Goal: Task Accomplishment & Management: Manage account settings

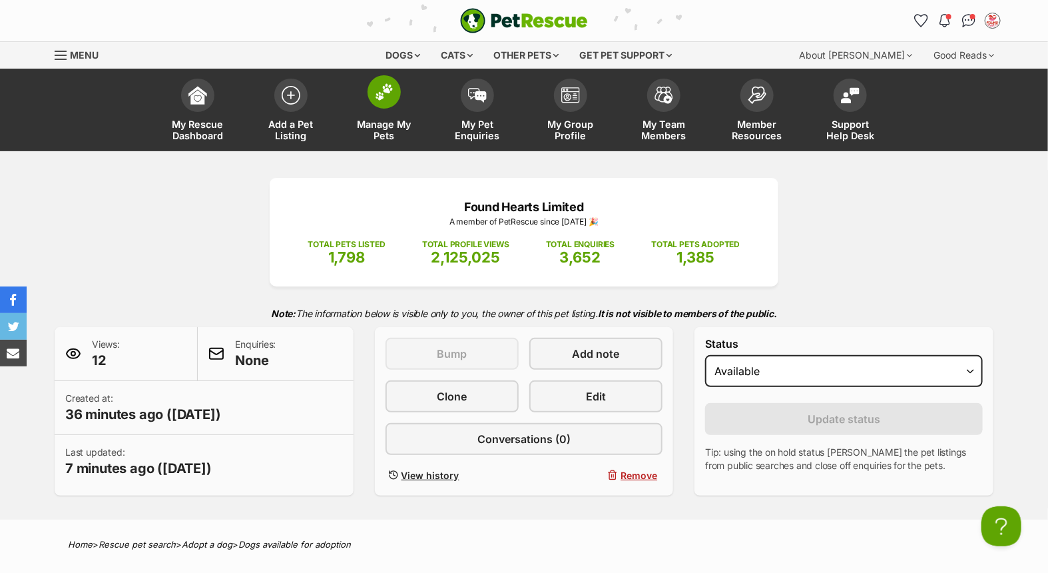
click at [380, 102] on span at bounding box center [384, 91] width 33 height 33
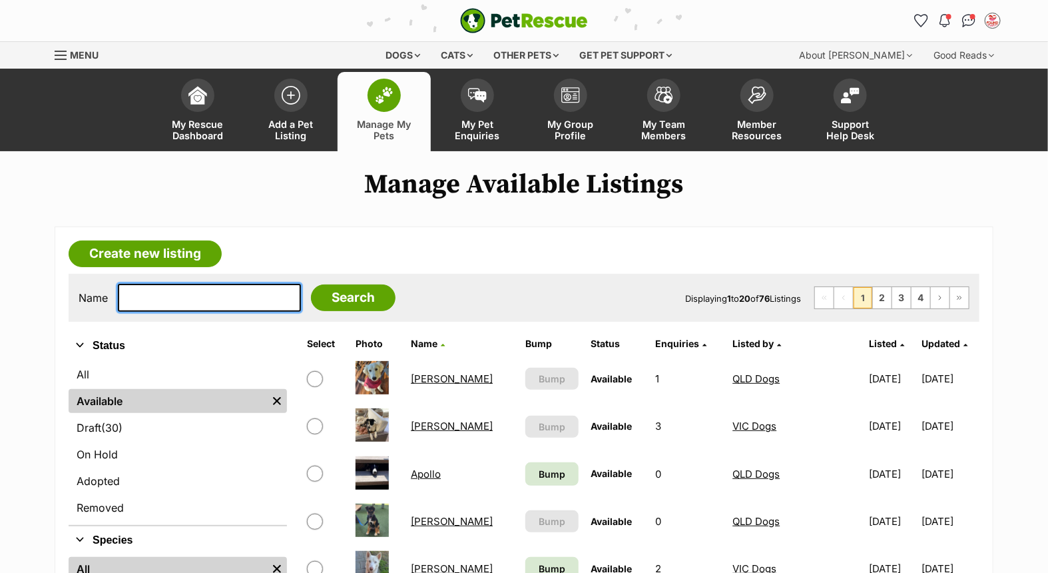
click at [184, 300] on input "text" at bounding box center [209, 298] width 183 height 28
type input "[PERSON_NAME]"
click at [311, 284] on input "Search" at bounding box center [353, 297] width 85 height 27
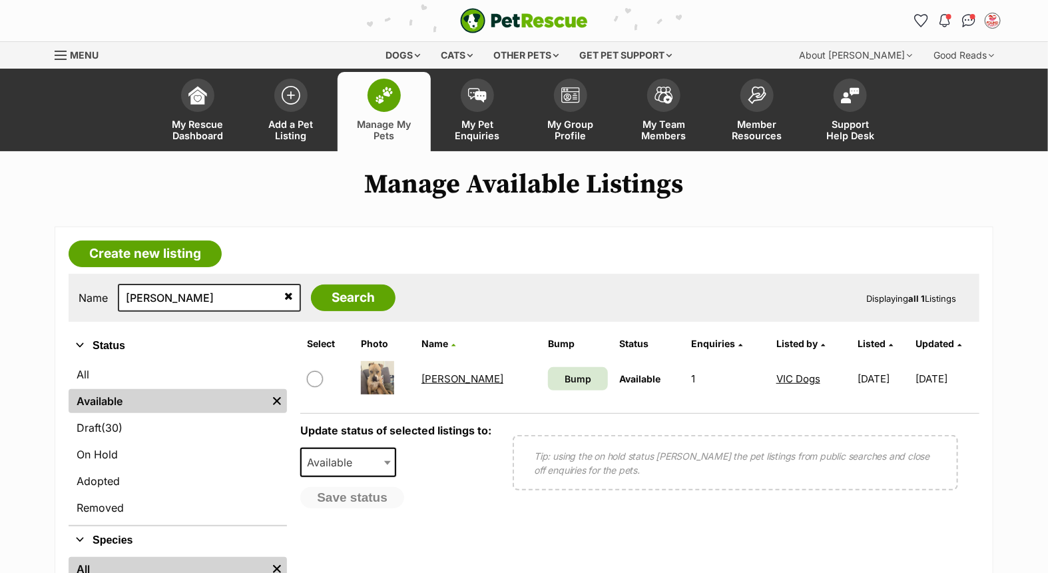
click at [433, 376] on link "[PERSON_NAME]" at bounding box center [462, 378] width 82 height 13
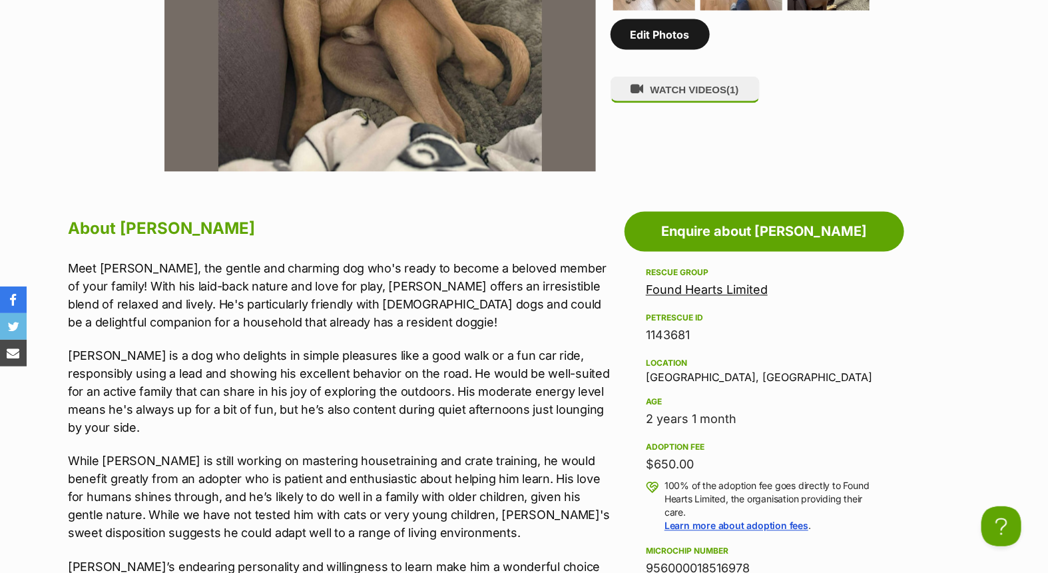
click at [646, 36] on link "Edit Photos" at bounding box center [660, 34] width 99 height 31
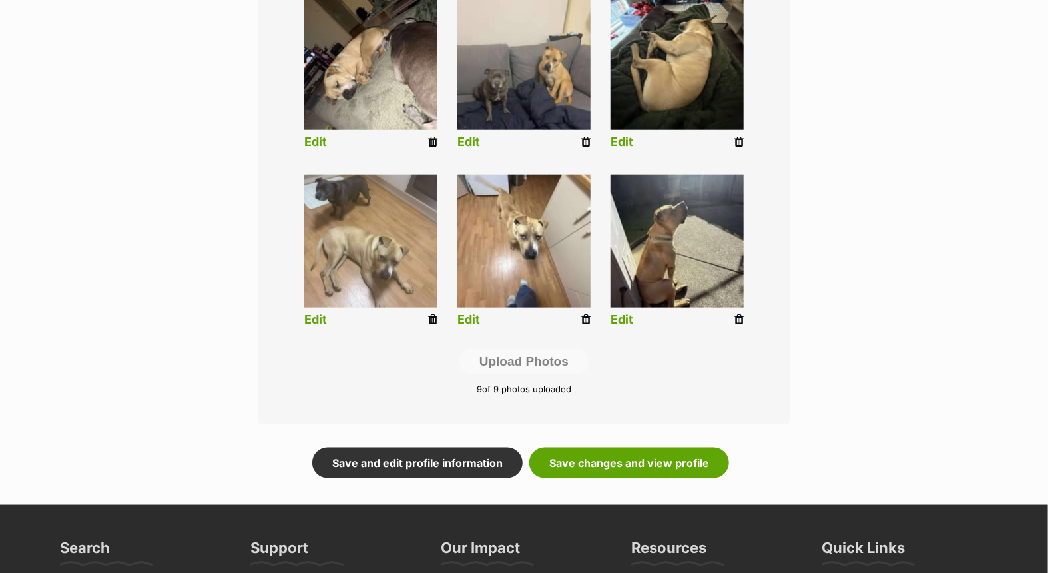
scroll to position [740, 0]
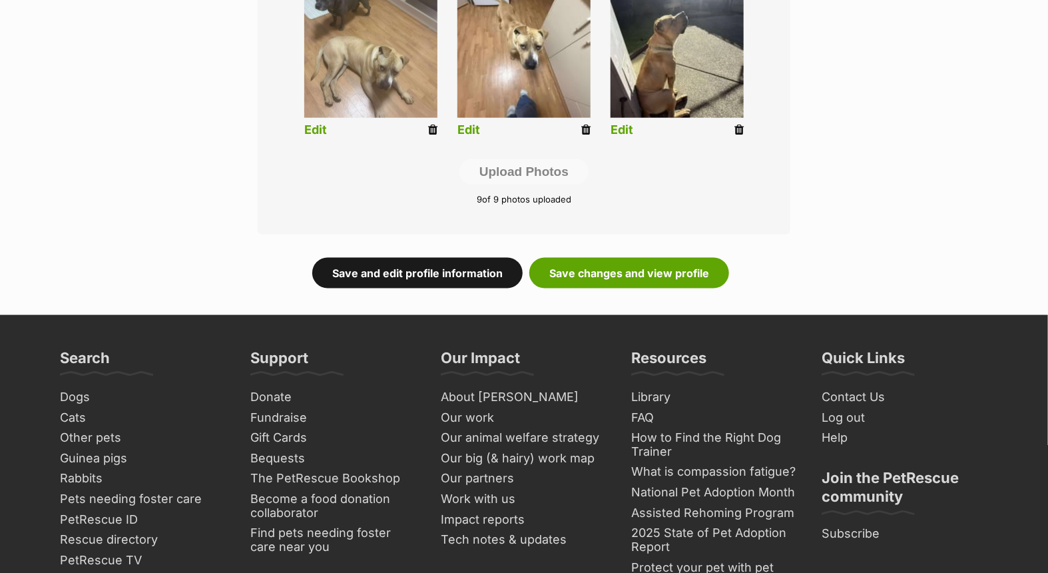
click at [409, 278] on link "Save and edit profile information" at bounding box center [417, 273] width 210 height 31
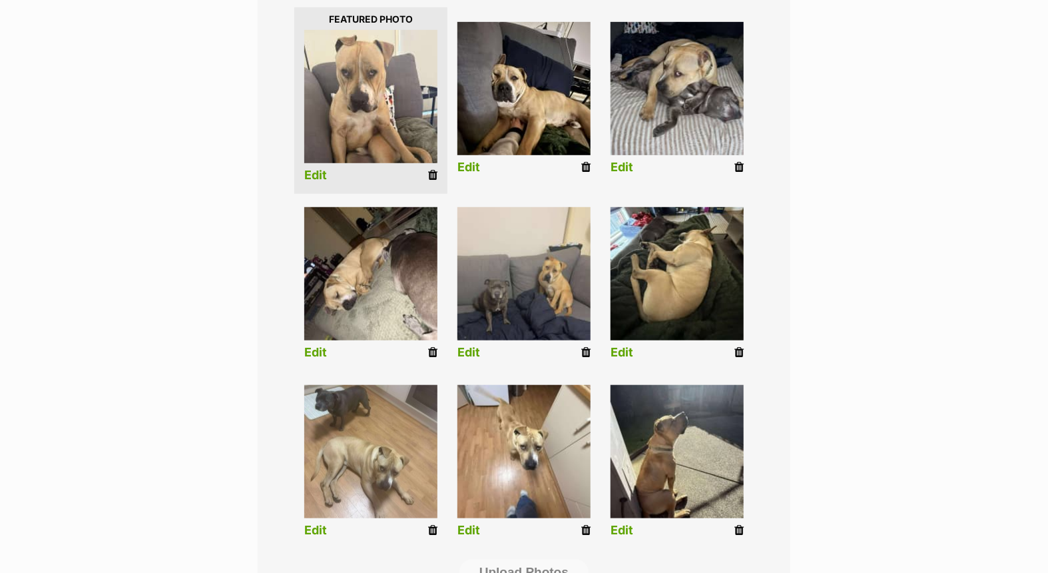
scroll to position [74, 0]
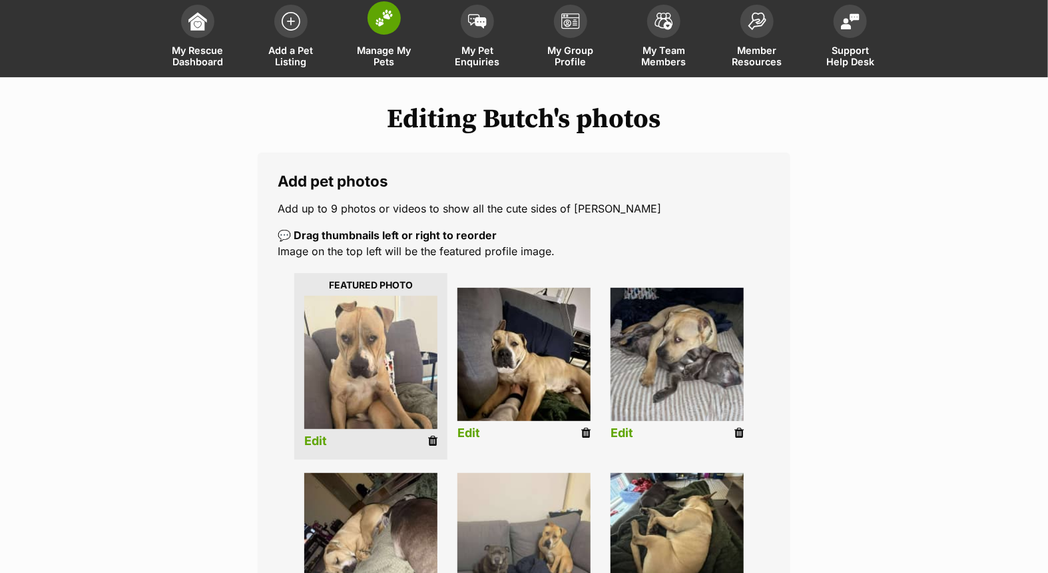
click at [386, 31] on span at bounding box center [384, 17] width 33 height 33
